Goal: Task Accomplishment & Management: Manage account settings

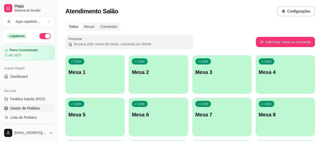
click at [25, 107] on span "Gestor de Pedidos" at bounding box center [25, 107] width 30 height 5
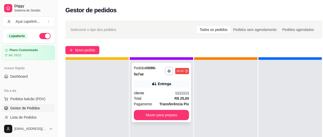
scroll to position [18, 0]
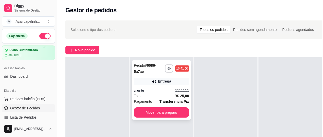
click at [166, 88] on div "cliente" at bounding box center [154, 90] width 41 height 5
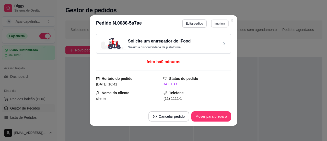
click at [220, 25] on button "Imprimir" at bounding box center [220, 23] width 18 height 8
click at [205, 43] on button "IMPRESSORA" at bounding box center [209, 42] width 36 height 8
click at [218, 25] on button "Imprimir" at bounding box center [220, 23] width 18 height 8
click at [201, 43] on button "IMPRESSORA" at bounding box center [209, 42] width 36 height 8
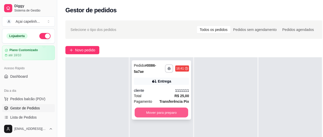
click at [167, 108] on button "Mover para preparo" at bounding box center [161, 112] width 54 height 10
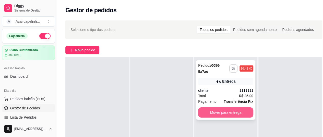
click at [215, 111] on button "Mover para entrega" at bounding box center [225, 112] width 55 height 10
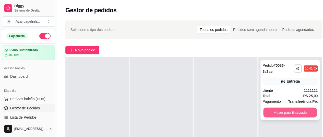
click at [264, 111] on button "Mover para finalizado" at bounding box center [290, 112] width 54 height 10
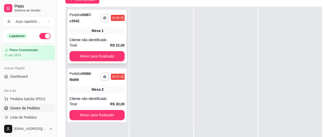
scroll to position [51, 0]
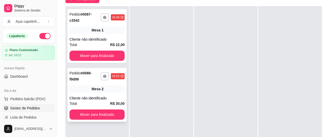
click at [85, 91] on div "Mesa 2" at bounding box center [96, 88] width 55 height 7
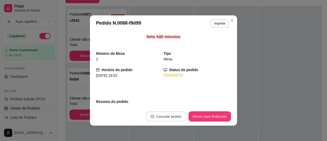
click at [155, 116] on button "Cancelar pedido" at bounding box center [166, 116] width 40 height 10
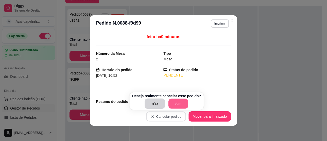
click at [174, 102] on button "Sim" at bounding box center [178, 103] width 20 height 10
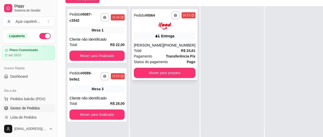
click at [172, 60] on div "Status do pagamento Pago" at bounding box center [164, 62] width 61 height 6
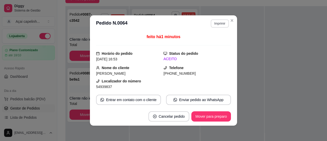
click at [215, 24] on button "Imprimir" at bounding box center [219, 23] width 18 height 8
click at [205, 41] on button "IMPRESSORA" at bounding box center [209, 42] width 36 height 8
click at [220, 24] on button "Imprimir" at bounding box center [219, 23] width 18 height 8
click at [208, 44] on button "IMPRESSORA" at bounding box center [209, 42] width 36 height 8
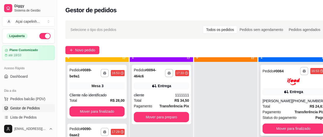
scroll to position [14, 0]
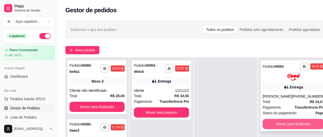
click at [293, 121] on button "Mover para finalizado" at bounding box center [292, 124] width 61 height 10
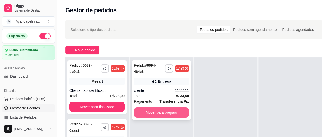
click at [162, 110] on button "Mover para preparo" at bounding box center [161, 112] width 55 height 10
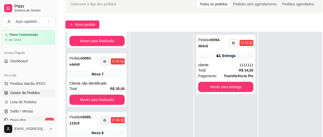
scroll to position [26, 0]
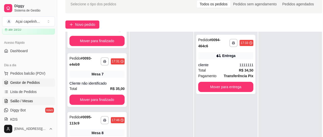
click at [35, 100] on link "Salão / Mesas" at bounding box center [28, 101] width 53 height 8
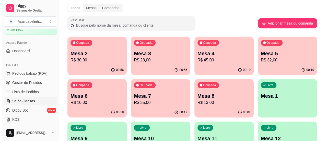
scroll to position [26, 0]
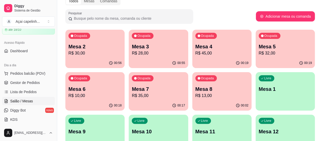
click at [93, 52] on p "R$ 30,00" at bounding box center [94, 53] width 53 height 6
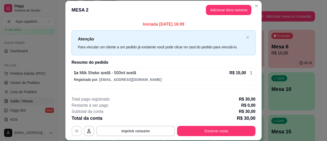
click at [73, 127] on button "button" at bounding box center [77, 131] width 10 height 10
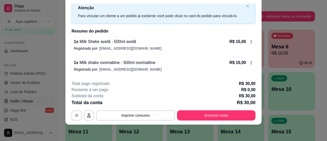
scroll to position [0, 0]
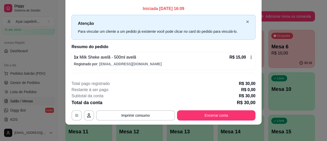
click at [246, 20] on icon "close" at bounding box center [247, 21] width 3 height 3
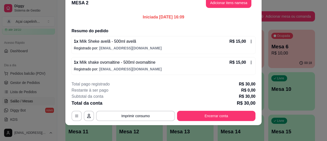
scroll to position [10, 0]
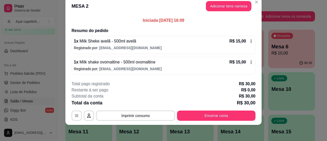
click at [249, 43] on icon at bounding box center [251, 41] width 4 height 4
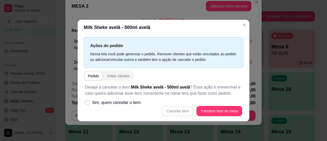
click at [183, 113] on div "Cancelar item Transferir item de mesa" at bounding box center [163, 111] width 157 height 10
click at [89, 103] on span at bounding box center [87, 102] width 5 height 5
click at [88, 103] on input "Sim, quero cancelar o item." at bounding box center [85, 104] width 3 height 3
checkbox input "true"
click at [179, 112] on button "Cancelar item" at bounding box center [177, 111] width 31 height 10
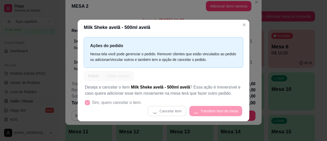
scroll to position [6, 0]
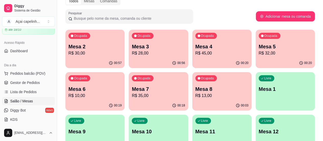
click at [138, 56] on p "R$ 28,00" at bounding box center [158, 53] width 53 height 6
click at [84, 54] on p "R$ 30,00" at bounding box center [94, 53] width 53 height 6
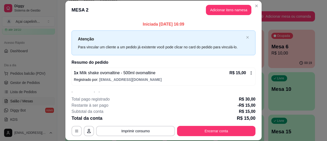
click at [249, 72] on icon at bounding box center [251, 73] width 4 height 4
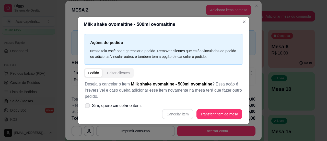
click at [113, 107] on span "Sim, quero cancelar o item." at bounding box center [117, 105] width 50 height 6
click at [88, 107] on input "Sim, quero cancelar o item." at bounding box center [85, 107] width 3 height 3
checkbox input "true"
click at [178, 114] on button "Cancelar item" at bounding box center [177, 114] width 30 height 10
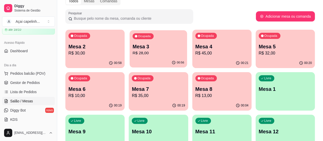
click at [132, 46] on p "Mesa 3" at bounding box center [158, 46] width 52 height 7
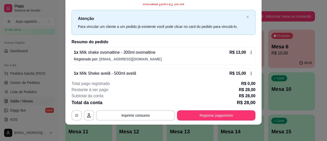
scroll to position [0, 0]
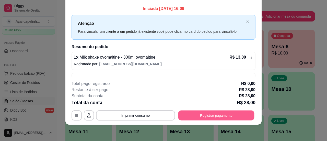
click at [217, 114] on button "Registrar pagamento" at bounding box center [216, 115] width 76 height 10
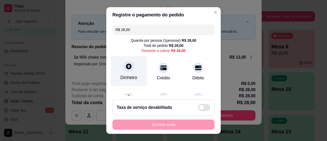
click at [118, 71] on div "Dinheiro" at bounding box center [129, 71] width 36 height 30
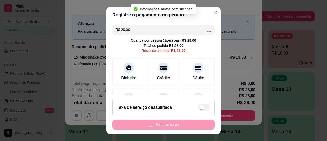
type input "R$ 0,00"
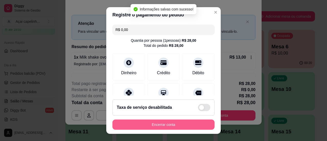
click at [169, 125] on button "Encerrar conta" at bounding box center [163, 124] width 102 height 10
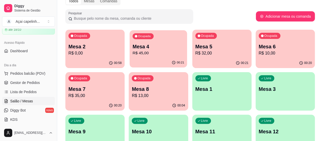
click at [132, 54] on p "R$ 45,00" at bounding box center [158, 53] width 52 height 6
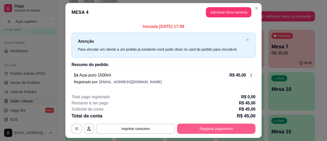
click at [201, 128] on button "Registrar pagamento" at bounding box center [216, 128] width 78 height 10
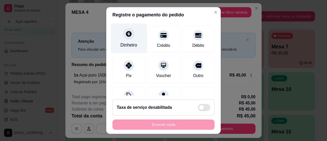
scroll to position [51, 0]
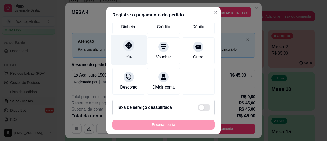
click at [129, 46] on icon at bounding box center [128, 45] width 7 height 7
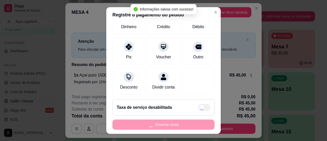
type input "R$ 0,00"
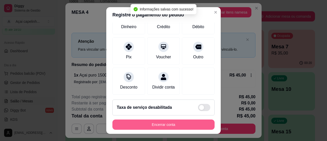
click at [172, 126] on button "Encerrar conta" at bounding box center [163, 124] width 102 height 10
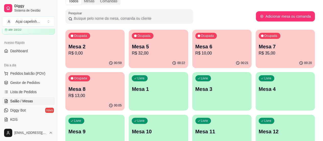
click at [132, 47] on p "Mesa 5" at bounding box center [158, 46] width 53 height 7
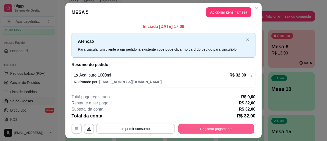
click at [205, 130] on button "Registrar pagamento" at bounding box center [216, 128] width 76 height 10
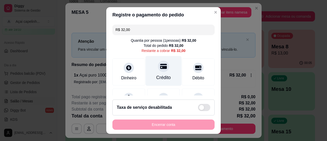
scroll to position [26, 0]
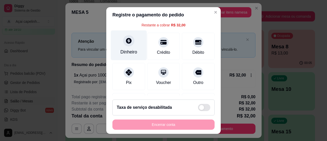
click at [126, 52] on div "Dinheiro" at bounding box center [128, 51] width 17 height 7
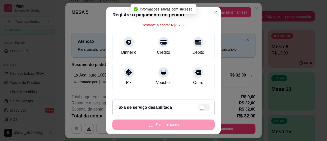
type input "R$ 0,00"
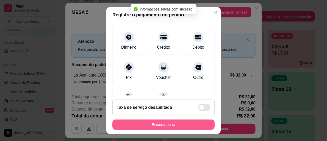
click at [147, 126] on button "Encerrar conta" at bounding box center [163, 124] width 102 height 10
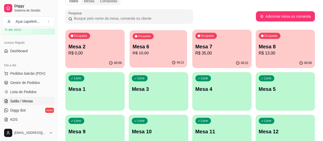
click at [144, 57] on div "Ocupada Mesa 6 R$ 10,00" at bounding box center [158, 44] width 57 height 28
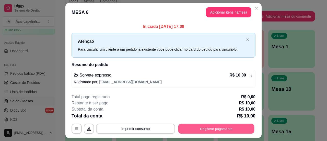
click at [220, 128] on button "Registrar pagamento" at bounding box center [216, 128] width 76 height 10
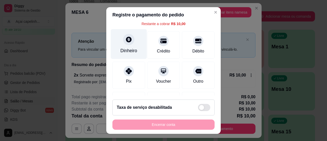
scroll to position [51, 0]
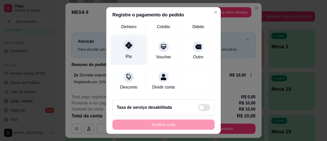
click at [134, 57] on div "Pix" at bounding box center [129, 50] width 36 height 30
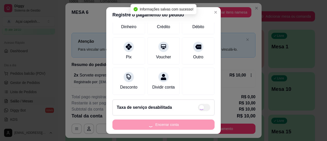
type input "R$ 0,00"
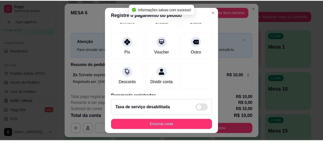
scroll to position [46, 0]
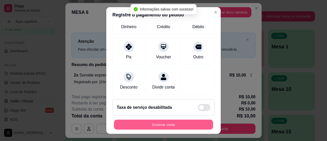
click at [158, 125] on button "Encerrar conta" at bounding box center [163, 124] width 99 height 10
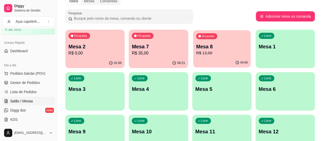
click at [196, 53] on p "R$ 13,00" at bounding box center [222, 53] width 52 height 6
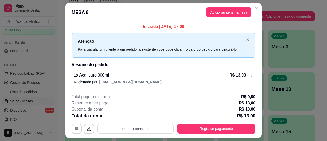
click at [137, 128] on button "Imprimir consumo" at bounding box center [135, 128] width 77 height 10
click at [141, 115] on button "IMPRESSORA" at bounding box center [135, 117] width 37 height 8
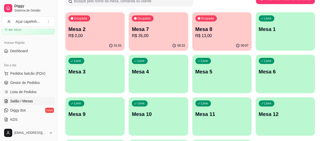
scroll to position [51, 0]
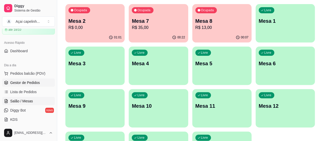
click at [28, 80] on span "Gestor de Pedidos" at bounding box center [25, 82] width 30 height 5
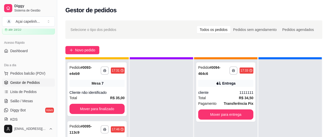
scroll to position [18, 0]
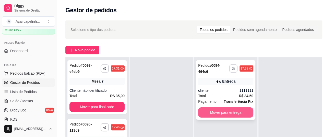
click at [217, 110] on button "Mover para entrega" at bounding box center [225, 112] width 55 height 10
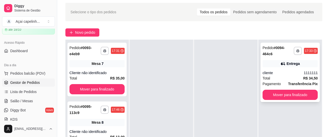
scroll to position [26, 0]
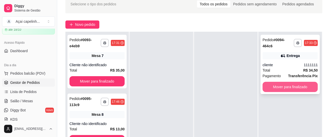
click at [281, 89] on button "Mover para finalizado" at bounding box center [289, 87] width 55 height 10
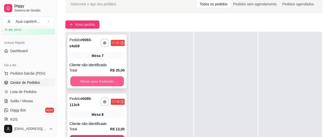
click at [111, 78] on button "Mover para finalizado" at bounding box center [97, 81] width 54 height 10
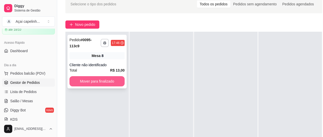
click at [109, 80] on button "Mover para finalizado" at bounding box center [96, 81] width 55 height 10
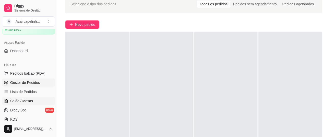
click at [17, 100] on span "Salão / Mesas" at bounding box center [21, 100] width 23 height 5
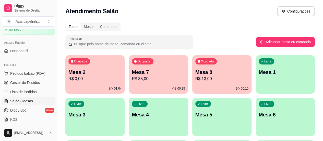
click at [93, 78] on p "R$ 0,00" at bounding box center [94, 79] width 53 height 6
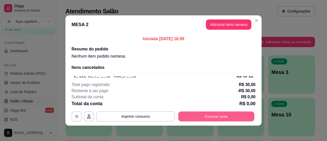
click at [197, 113] on button "Encerrar conta" at bounding box center [216, 116] width 76 height 10
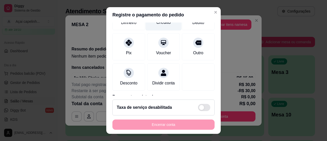
scroll to position [51, 0]
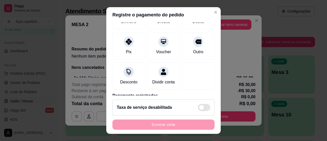
click at [164, 124] on div "Encerrar conta" at bounding box center [163, 124] width 102 height 10
click at [204, 106] on div "Taxa de serviço desabilitada" at bounding box center [163, 107] width 102 height 16
type input "R$ 30,00"
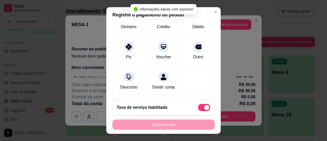
scroll to position [56, 0]
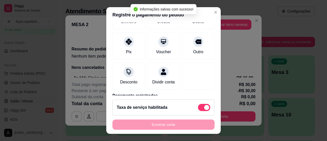
click at [177, 124] on div "Encerrar conta" at bounding box center [163, 124] width 102 height 10
click at [199, 103] on div "Taxa de serviço habilitada" at bounding box center [163, 107] width 102 height 16
checkbox input "false"
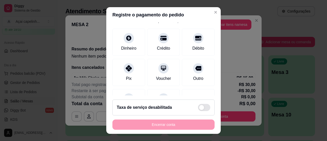
scroll to position [0, 0]
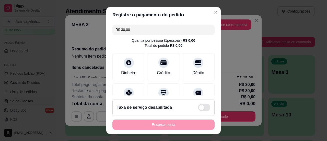
click at [128, 81] on div "R$ 30,00 Quantia por pessoa ( 1 pessoas) R$ 0,00 Total do pedido R$ 0,00 Dinhei…" at bounding box center [163, 58] width 114 height 73
click at [125, 91] on icon at bounding box center [128, 91] width 7 height 7
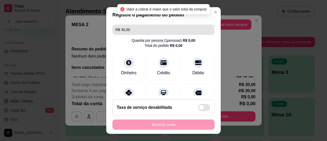
click at [156, 26] on input "R$ 30,00" at bounding box center [163, 29] width 96 height 10
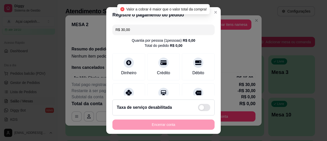
click at [169, 40] on div "Quantia por pessoa ( 1 pessoas) R$ 0,00" at bounding box center [163, 40] width 63 height 5
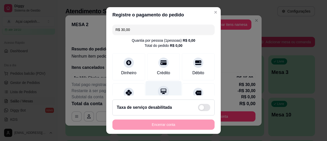
scroll to position [79, 0]
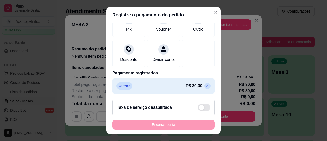
click at [205, 84] on icon at bounding box center [207, 86] width 4 height 4
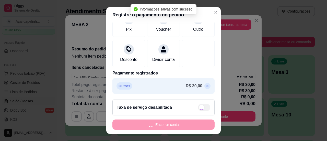
type input "R$ 0,00"
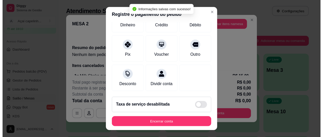
scroll to position [52, 0]
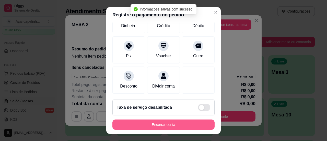
click at [152, 121] on button "Encerrar conta" at bounding box center [163, 124] width 102 height 10
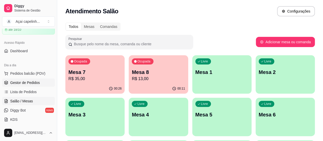
click at [33, 85] on link "Gestor de Pedidos" at bounding box center [28, 82] width 53 height 8
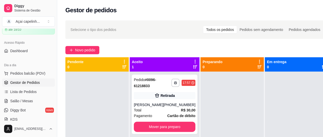
scroll to position [14, 0]
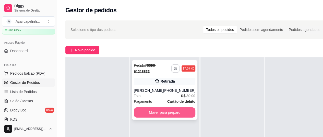
click at [157, 110] on button "Mover para preparo" at bounding box center [164, 112] width 61 height 10
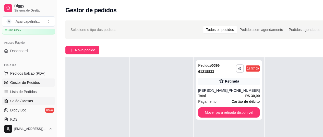
click at [16, 98] on span "Salão / Mesas" at bounding box center [21, 100] width 23 height 5
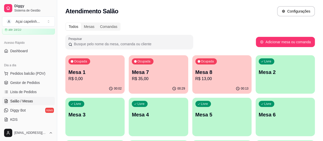
click at [140, 81] on p "R$ 35,00" at bounding box center [158, 79] width 53 height 6
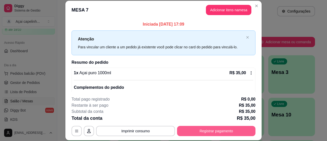
click at [210, 129] on button "Registrar pagamento" at bounding box center [216, 131] width 78 height 10
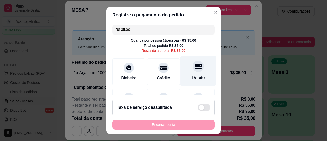
click at [192, 67] on div at bounding box center [197, 65] width 11 height 11
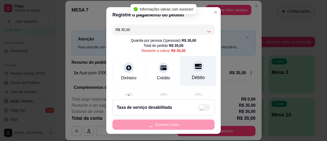
type input "R$ 0,00"
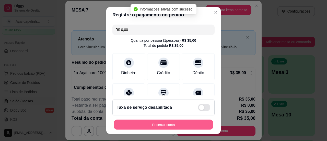
click at [173, 120] on button "Encerrar conta" at bounding box center [163, 124] width 99 height 10
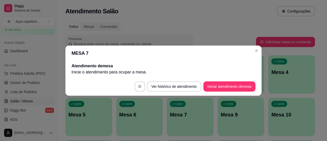
click at [255, 46] on header "MESA 7" at bounding box center [163, 52] width 196 height 15
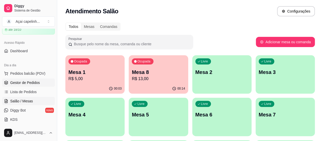
click at [17, 81] on span "Gestor de Pedidos" at bounding box center [25, 82] width 30 height 5
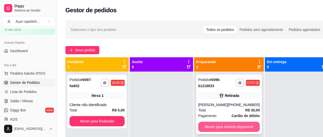
click at [224, 128] on button "Mover para retirada disponível" at bounding box center [228, 126] width 61 height 10
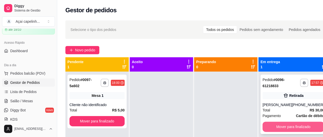
click at [275, 123] on button "Mover para finalizado" at bounding box center [292, 126] width 61 height 10
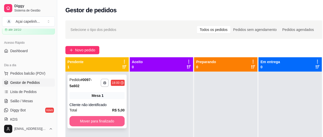
click at [98, 118] on button "Mover para finalizado" at bounding box center [96, 121] width 55 height 10
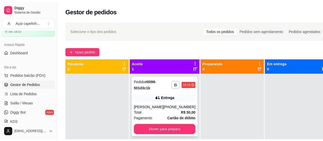
scroll to position [14, 0]
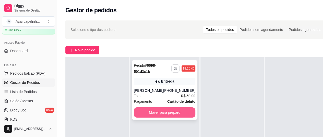
click at [174, 114] on button "Mover para preparo" at bounding box center [164, 112] width 61 height 10
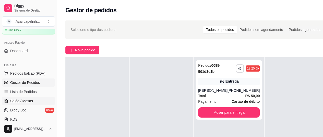
click at [28, 101] on span "Salão / Mesas" at bounding box center [21, 100] width 23 height 5
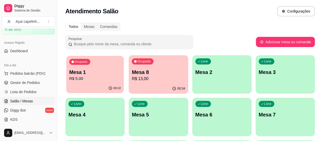
click at [93, 86] on div "00:22" at bounding box center [94, 88] width 57 height 10
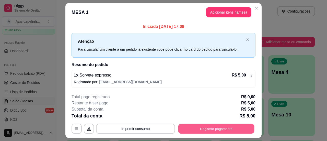
click at [203, 128] on button "Registrar pagamento" at bounding box center [216, 128] width 76 height 10
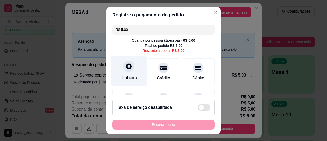
click at [133, 77] on div "Dinheiro" at bounding box center [128, 77] width 17 height 7
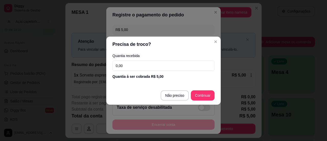
click at [180, 69] on input "0,00" at bounding box center [163, 65] width 102 height 10
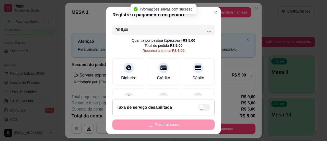
type input "R$ 0,00"
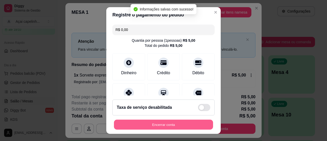
click at [169, 126] on button "Encerrar conta" at bounding box center [163, 124] width 99 height 10
